Goal: Task Accomplishment & Management: Manage account settings

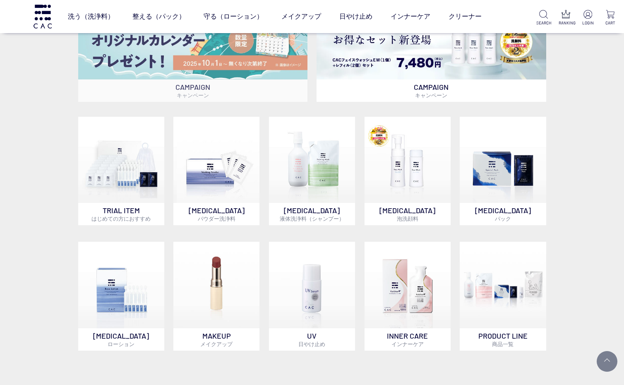
scroll to position [310, 0]
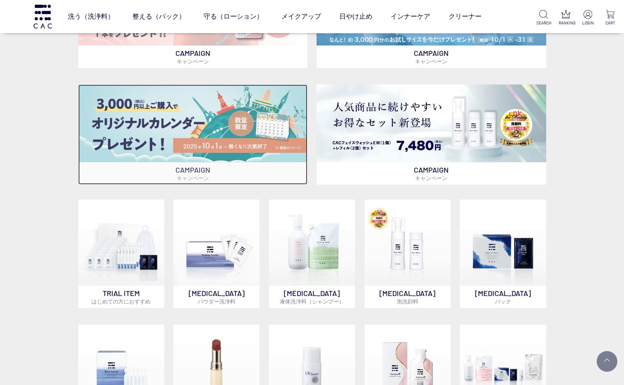
click at [215, 127] on img at bounding box center [192, 123] width 229 height 78
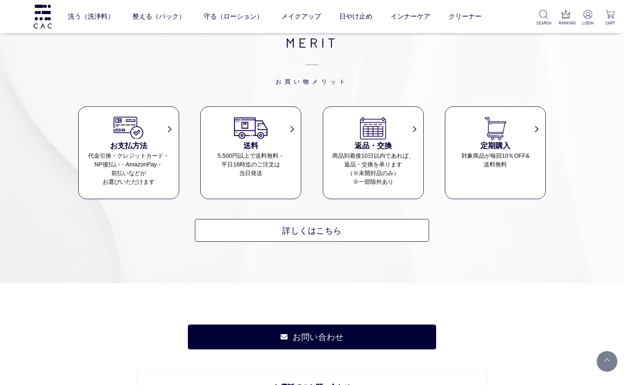
scroll to position [2349, 0]
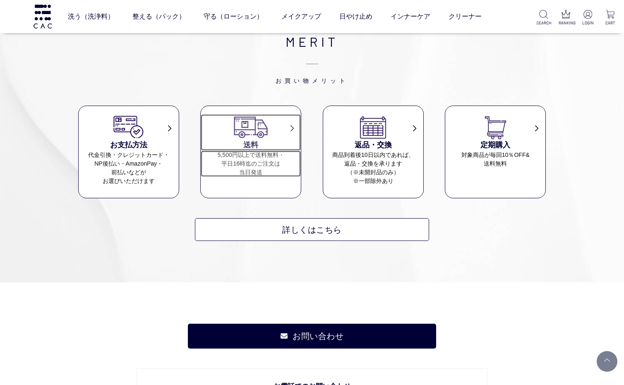
click at [254, 161] on dd "5,500円以上で送料無料・ 平日16時迄のご注文は 当日発送" at bounding box center [251, 164] width 100 height 26
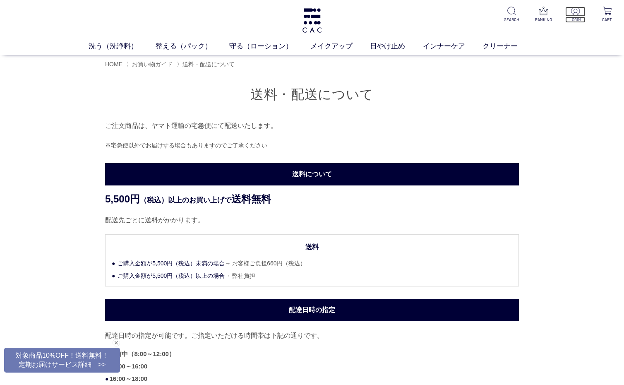
click at [583, 7] on p at bounding box center [575, 12] width 20 height 10
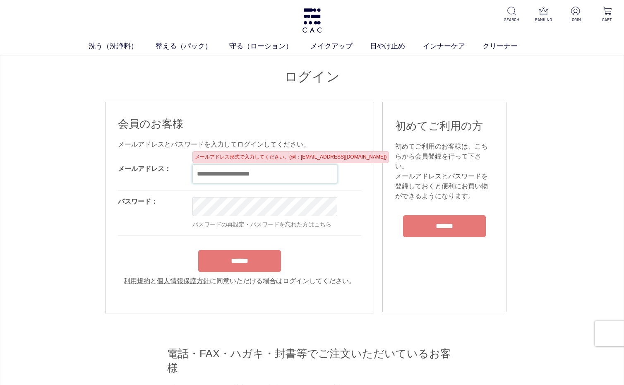
click at [210, 173] on input "email" at bounding box center [264, 173] width 145 height 19
type input "**********"
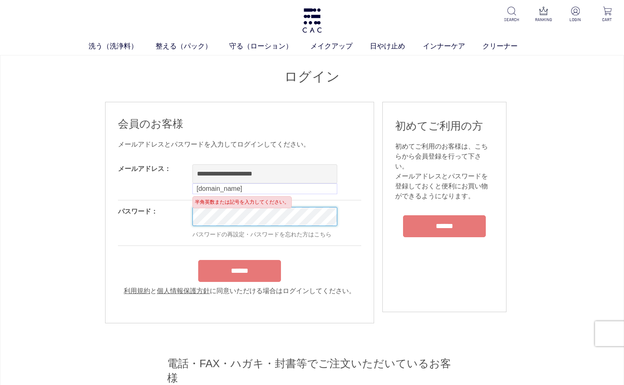
click at [198, 260] on input "******" at bounding box center [239, 271] width 83 height 22
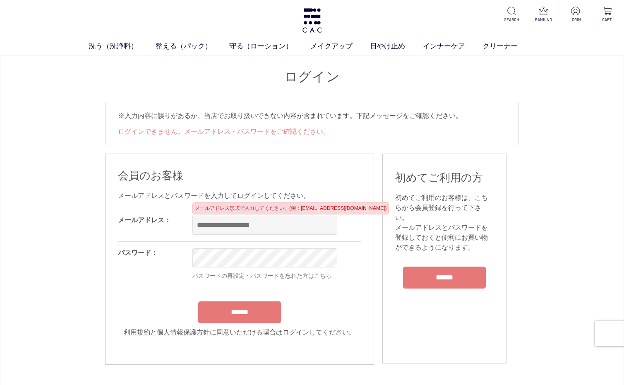
click at [222, 225] on input "email" at bounding box center [264, 225] width 145 height 19
type input "**********"
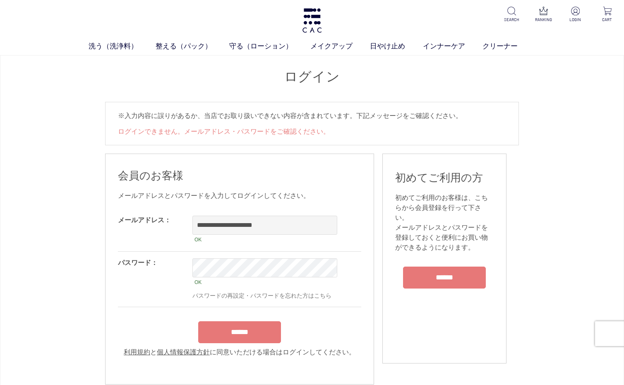
click at [241, 327] on input "******" at bounding box center [239, 332] width 83 height 22
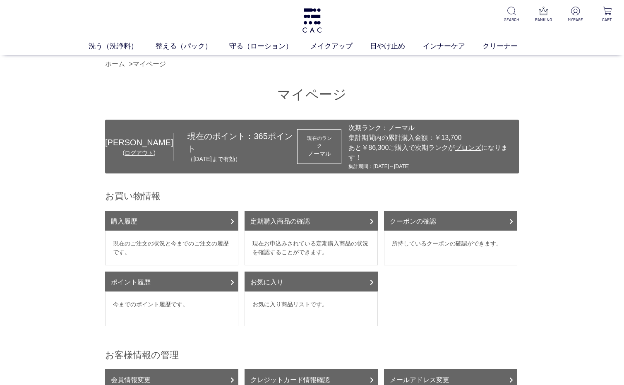
click at [455, 230] on dd "所持しているクーポンの確認ができます。" at bounding box center [450, 247] width 133 height 35
click at [449, 211] on link "クーポンの確認" at bounding box center [450, 221] width 133 height 20
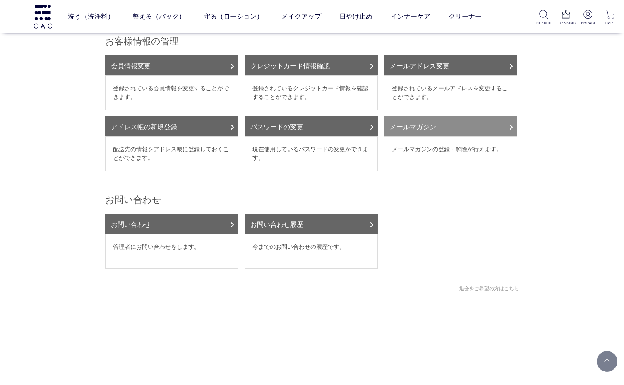
scroll to position [155, 0]
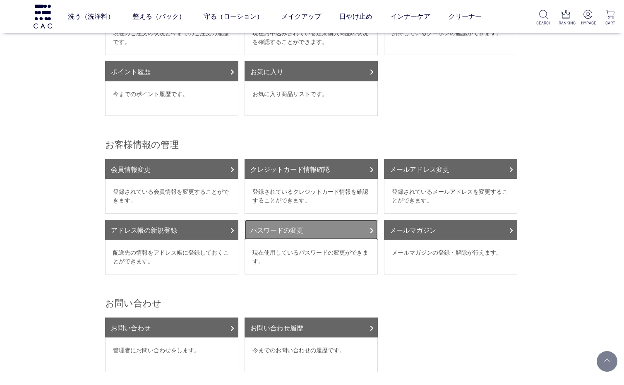
click at [319, 223] on link "パスワードの変更" at bounding box center [310, 230] width 133 height 20
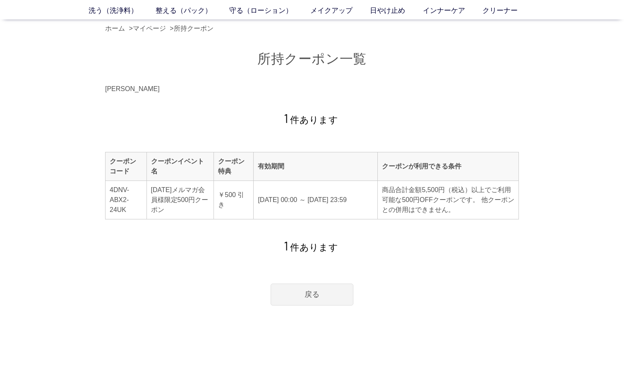
scroll to position [52, 0]
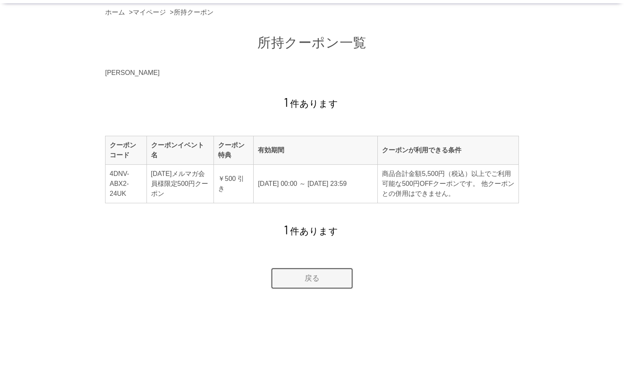
click at [328, 275] on link "戻る" at bounding box center [312, 278] width 83 height 22
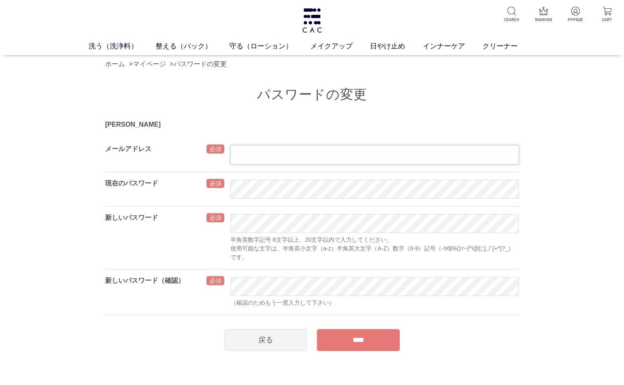
click at [282, 155] on input "text" at bounding box center [374, 154] width 288 height 19
type input "**********"
click at [342, 342] on input "****" at bounding box center [358, 340] width 83 height 22
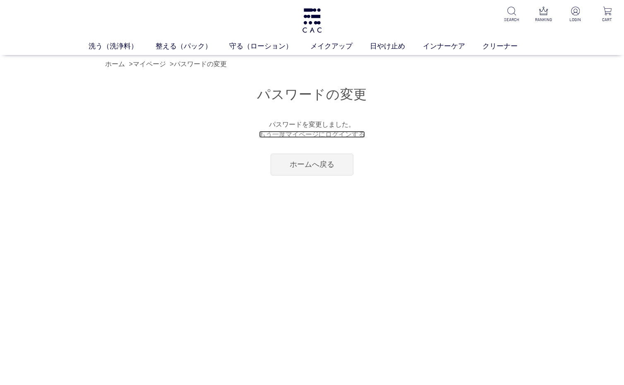
click at [326, 136] on link "もう一度マイページにログインする" at bounding box center [312, 134] width 106 height 7
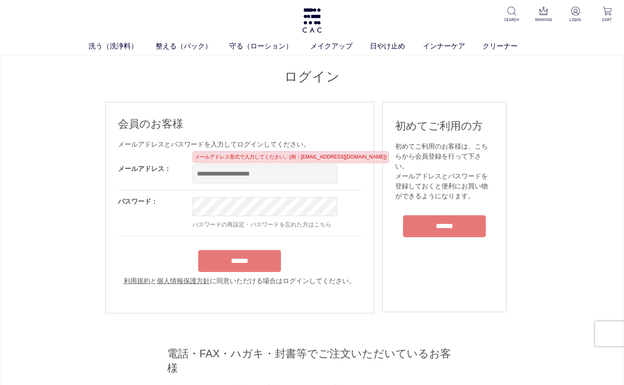
click at [228, 177] on input "email" at bounding box center [264, 173] width 145 height 19
type input "**********"
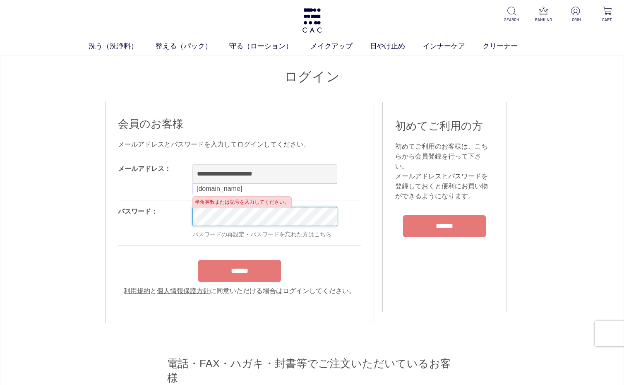
click at [198, 260] on input "******" at bounding box center [239, 271] width 83 height 22
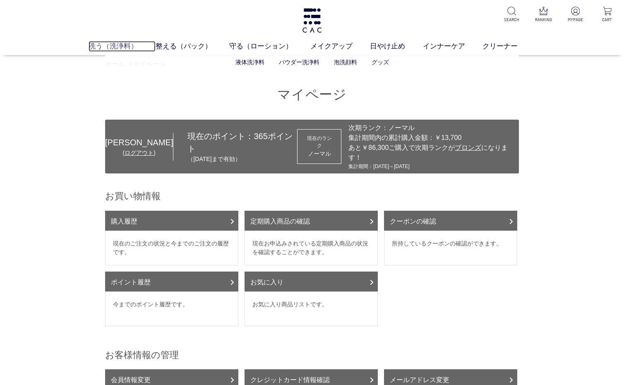
click at [111, 43] on link "洗う（洗浄料）" at bounding box center [122, 46] width 67 height 11
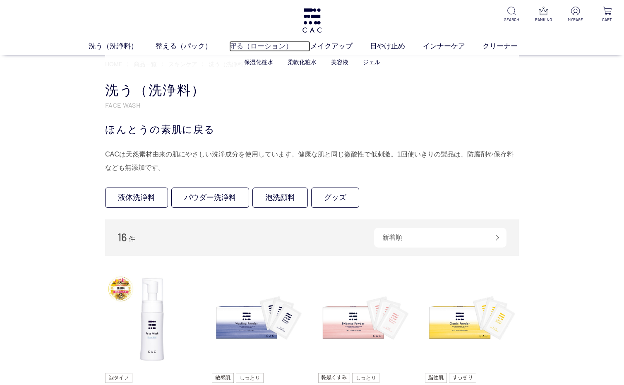
click at [247, 46] on link "守る（ローション）" at bounding box center [269, 46] width 81 height 11
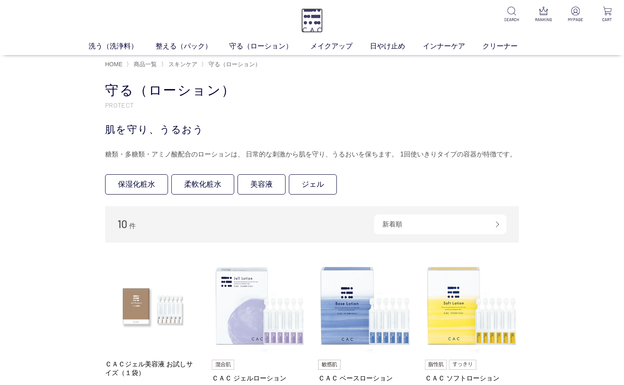
click at [318, 25] on img at bounding box center [312, 20] width 22 height 24
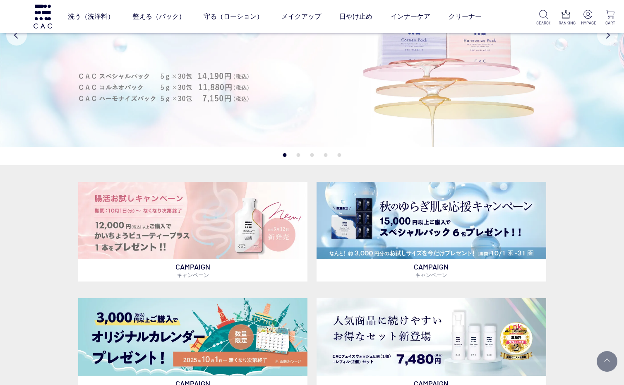
scroll to position [207, 0]
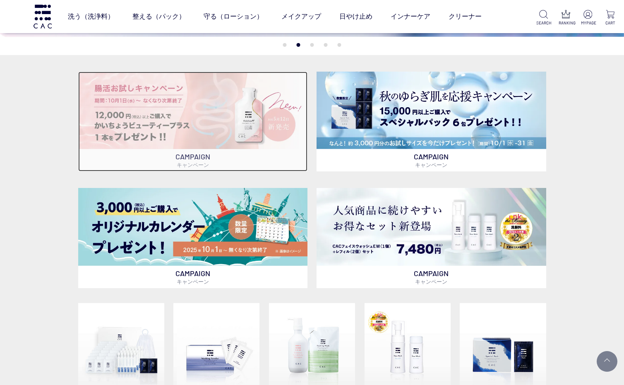
click at [259, 135] on img at bounding box center [192, 111] width 229 height 78
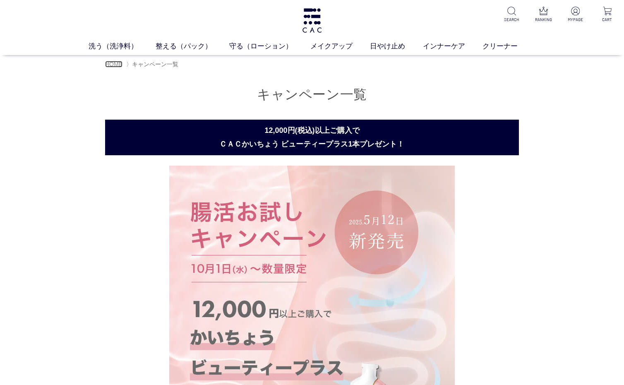
click at [114, 65] on span "HOME" at bounding box center [113, 64] width 17 height 7
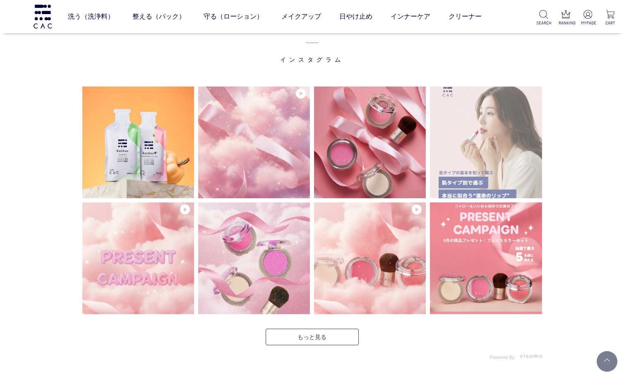
scroll to position [2017, 0]
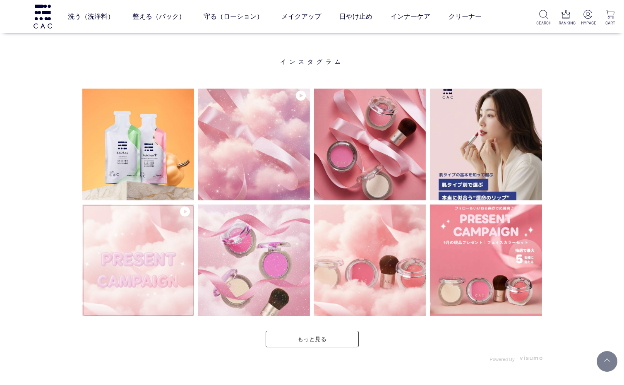
click at [161, 273] on img at bounding box center [138, 260] width 112 height 112
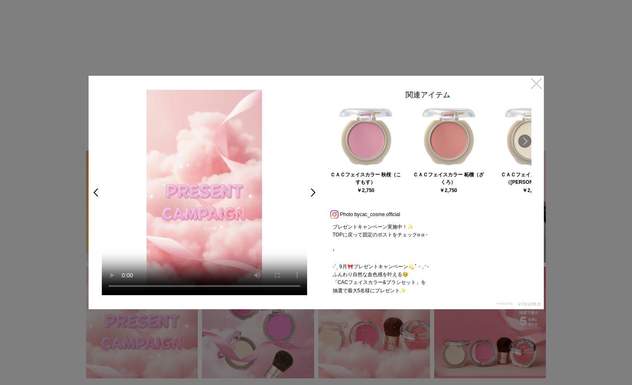
click at [535, 84] on link "×" at bounding box center [536, 83] width 15 height 15
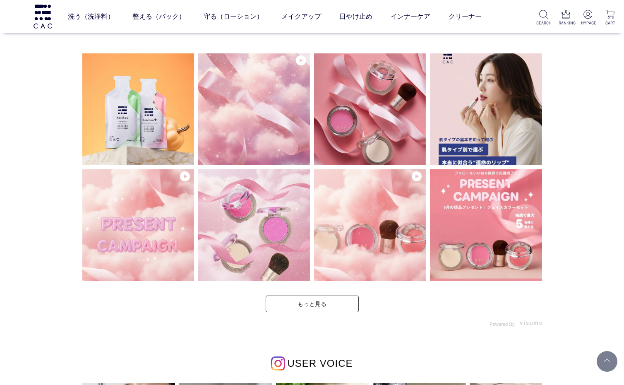
scroll to position [1742, 0]
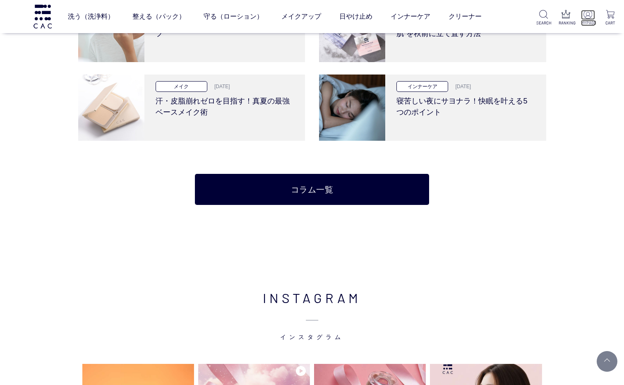
click at [585, 21] on p "MYPAGE" at bounding box center [588, 23] width 14 height 6
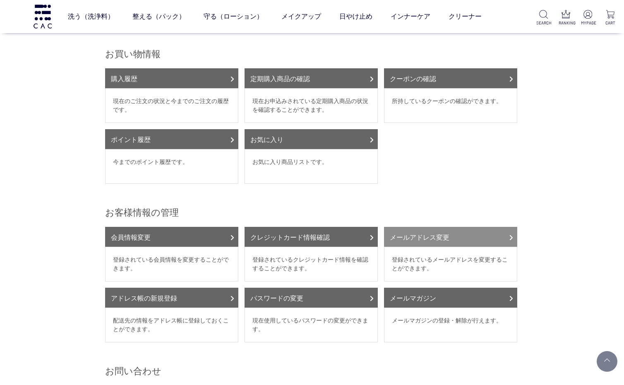
scroll to position [36, 0]
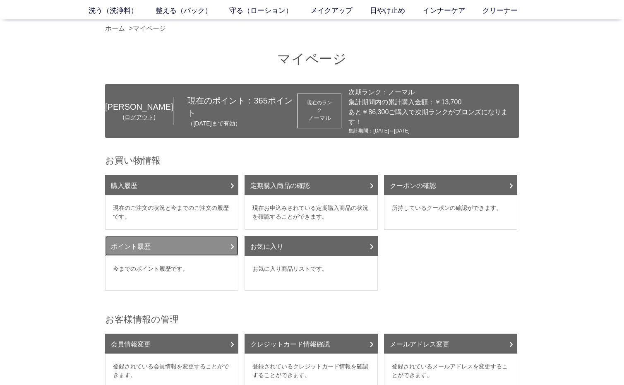
click at [200, 236] on link "ポイント履歴" at bounding box center [171, 246] width 133 height 20
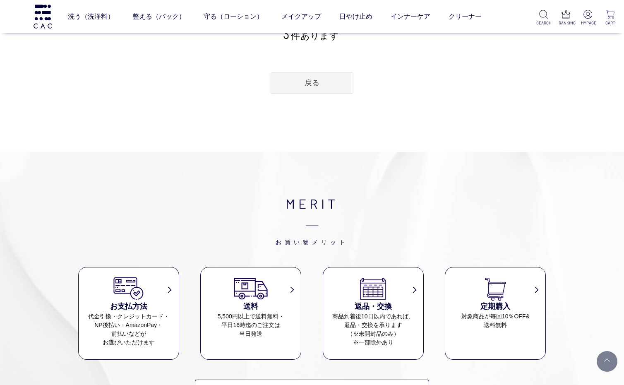
scroll to position [259, 0]
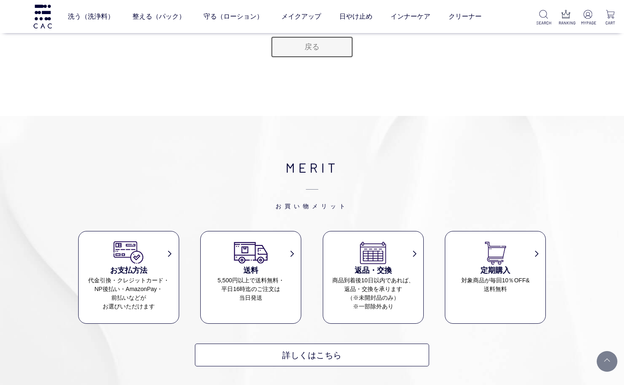
click at [320, 46] on link "戻る" at bounding box center [312, 47] width 83 height 22
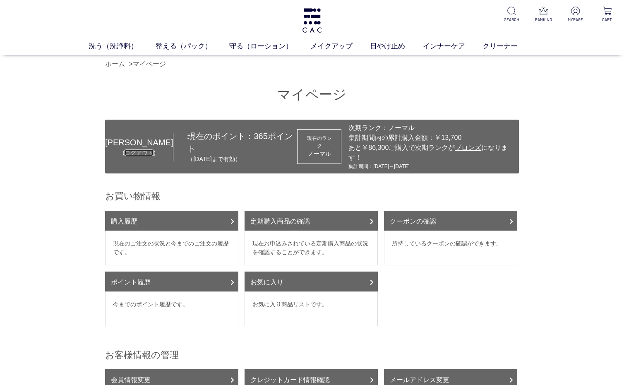
click at [137, 149] on link "ログアウト" at bounding box center [139, 152] width 29 height 7
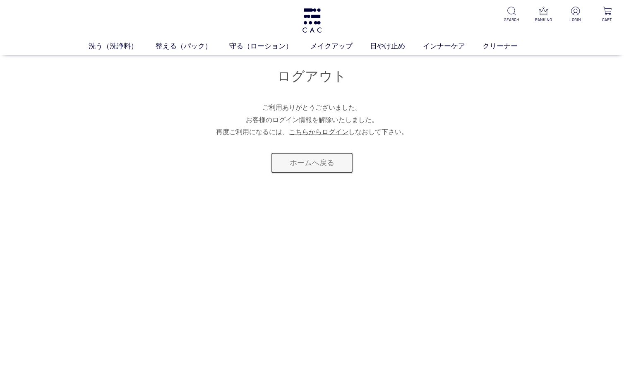
click at [308, 164] on link "ホームへ戻る" at bounding box center [312, 163] width 83 height 22
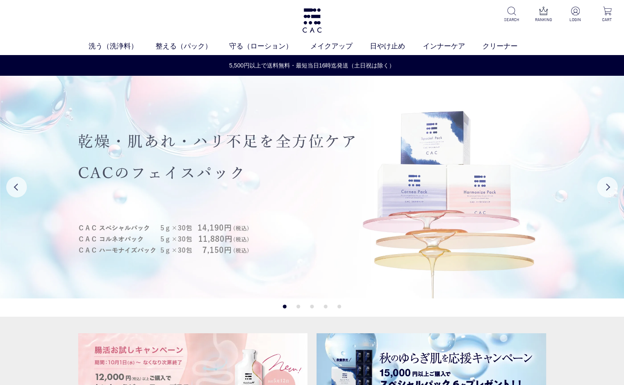
click at [593, 133] on img at bounding box center [312, 187] width 624 height 223
